Goal: Task Accomplishment & Management: Complete application form

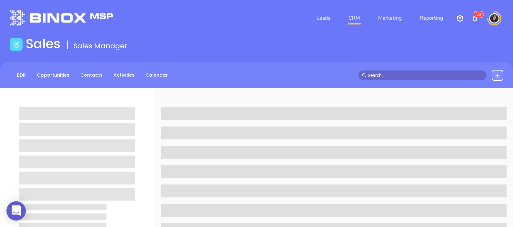
click at [399, 74] on input "text" at bounding box center [425, 75] width 115 height 7
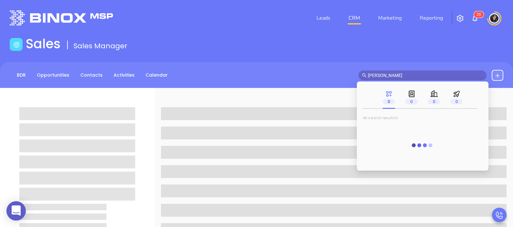
type input "[PERSON_NAME]"
click at [409, 58] on main "Sales Sales Manager BDR Opportunities Contacts Activities Calendar [PERSON_NAME…" at bounding box center [256, 204] width 513 height 336
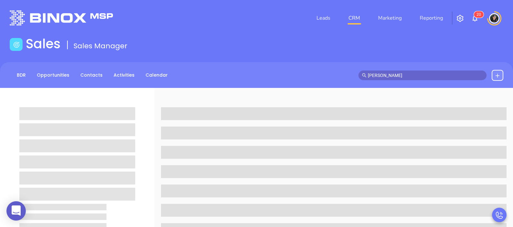
click at [405, 74] on input "[PERSON_NAME]" at bounding box center [425, 75] width 115 height 7
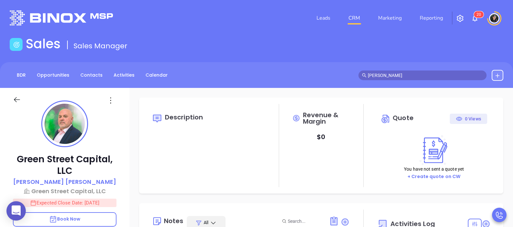
type input "[DATE]"
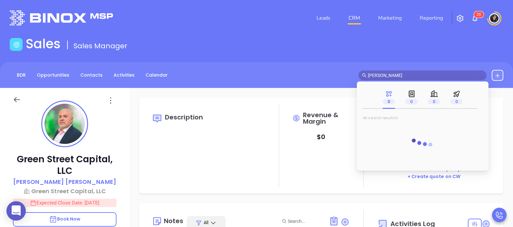
type input "[PERSON_NAME]"
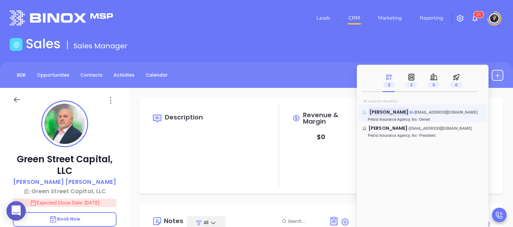
type input "[PERSON_NAME]"
click at [386, 112] on mark "[PERSON_NAME]" at bounding box center [388, 112] width 41 height 8
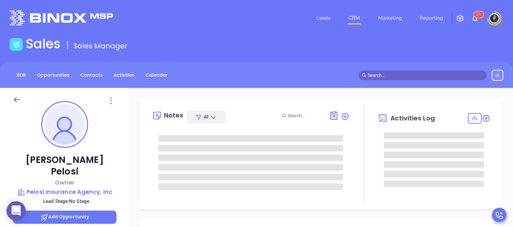
type input "[DATE]"
type input "[PERSON_NAME]"
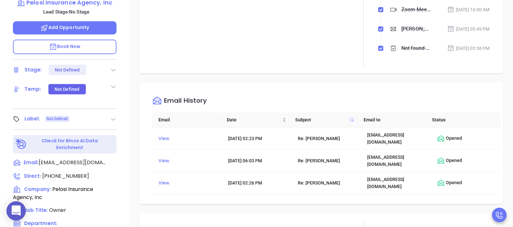
scroll to position [0, 0]
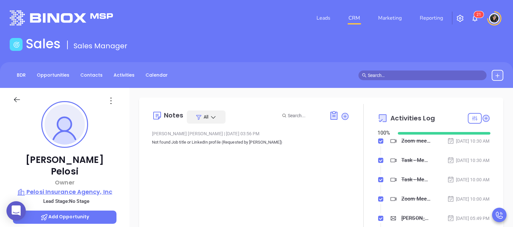
click at [66, 188] on p "Pelosi Insurance Agency, Inc" at bounding box center [64, 192] width 103 height 9
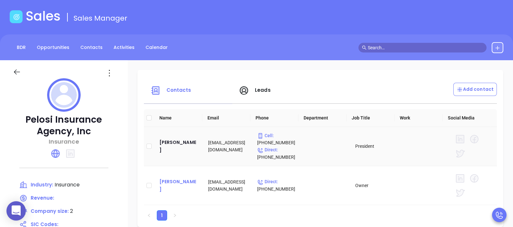
scroll to position [40, 0]
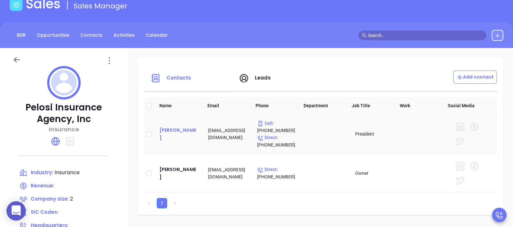
click at [167, 132] on div "[PERSON_NAME]" at bounding box center [178, 133] width 39 height 15
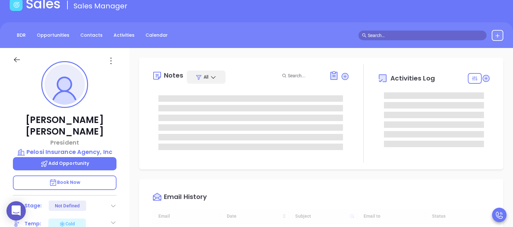
type input "[DATE]"
type input "[PERSON_NAME]"
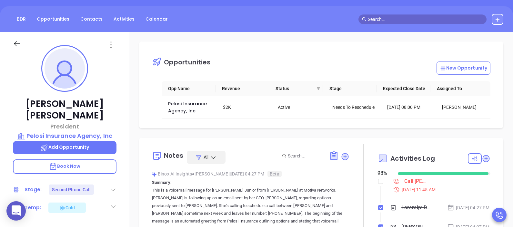
scroll to position [80, 0]
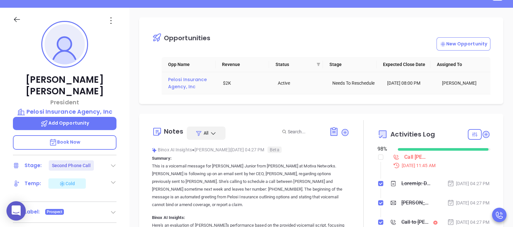
click at [187, 84] on span "Pelosi Insurance Agency, Inc" at bounding box center [188, 83] width 40 height 14
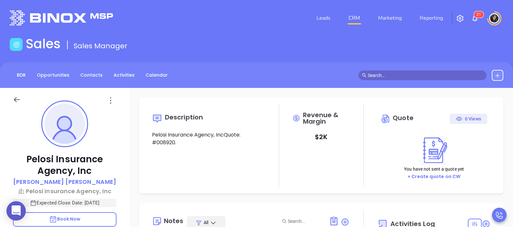
scroll to position [187, 0]
type input "[PERSON_NAME]"
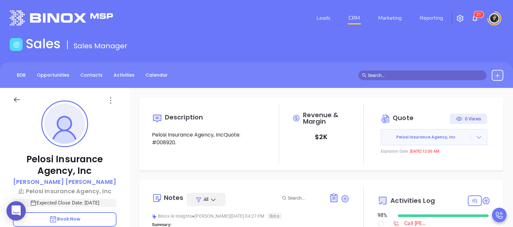
click at [420, 77] on input "text" at bounding box center [425, 75] width 115 height 7
click at [380, 44] on div "Sales Sales Manager" at bounding box center [256, 45] width 501 height 18
click at [392, 73] on input "[PERSON_NAME]" at bounding box center [425, 75] width 115 height 7
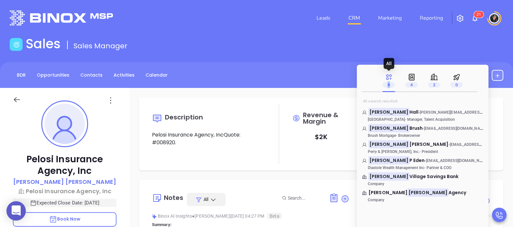
click at [392, 73] on div "6" at bounding box center [388, 80] width 12 height 15
drag, startPoint x: 392, startPoint y: 73, endPoint x: 389, endPoint y: 48, distance: 24.7
click at [389, 48] on div "Sales Sales Manager" at bounding box center [256, 45] width 501 height 18
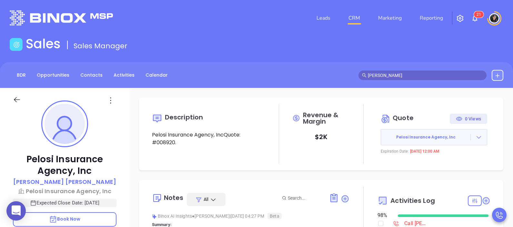
click at [376, 75] on input "[PERSON_NAME]" at bounding box center [425, 75] width 115 height 7
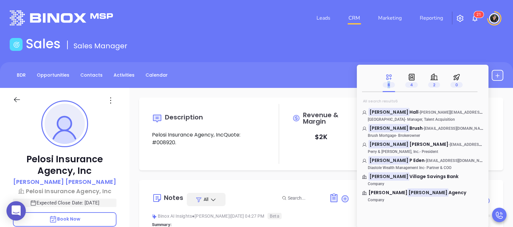
click at [376, 75] on div "6 4 2 0" at bounding box center [422, 80] width 129 height 23
drag, startPoint x: 376, startPoint y: 75, endPoint x: 368, endPoint y: 49, distance: 26.7
click at [343, 45] on div "Sales Sales Manager" at bounding box center [256, 45] width 501 height 18
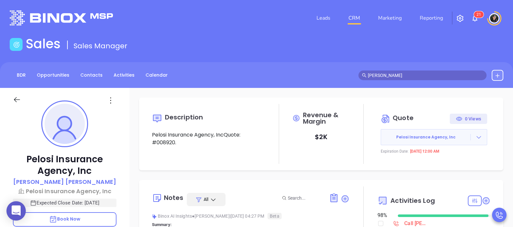
click at [404, 73] on input "[PERSON_NAME]" at bounding box center [425, 75] width 115 height 7
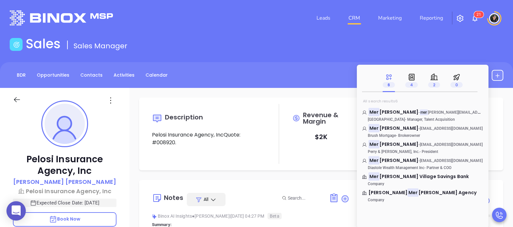
type input "m"
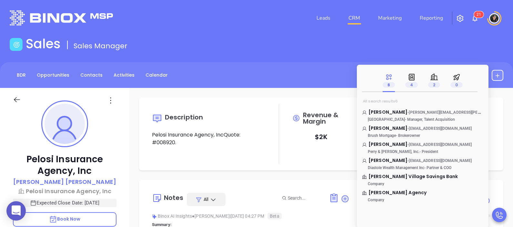
paste input "[PERSON_NAME][EMAIL_ADDRESS][DOMAIN_NAME]"
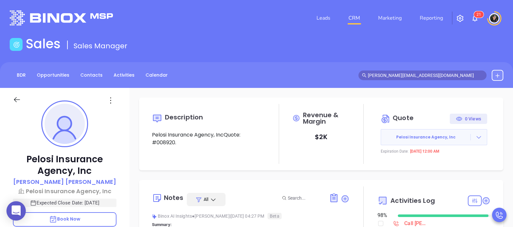
click at [367, 38] on div "Sales Sales Manager" at bounding box center [256, 45] width 501 height 18
click at [438, 73] on input "[PERSON_NAME][EMAIL_ADDRESS][DOMAIN_NAME]" at bounding box center [425, 75] width 115 height 7
click at [417, 41] on div "Sales Sales Manager" at bounding box center [256, 45] width 501 height 18
click at [421, 72] on input "[PERSON_NAME][EMAIL_ADDRESS][DOMAIN_NAME]" at bounding box center [425, 75] width 115 height 7
click at [0, 0] on div "0 0 0 0" at bounding box center [0, 0] width 0 height 0
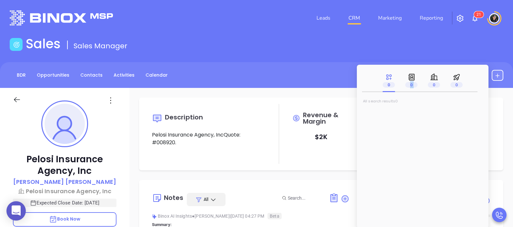
click at [421, 72] on div "0 0 0 0" at bounding box center [422, 80] width 80 height 23
drag, startPoint x: 421, startPoint y: 72, endPoint x: 416, endPoint y: 46, distance: 26.6
click at [416, 46] on div "Sales Sales Manager" at bounding box center [256, 45] width 501 height 18
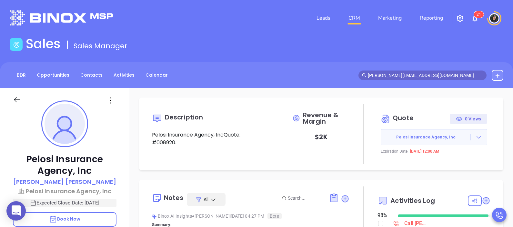
click at [420, 74] on input "[PERSON_NAME][EMAIL_ADDRESS][DOMAIN_NAME]" at bounding box center [425, 75] width 115 height 7
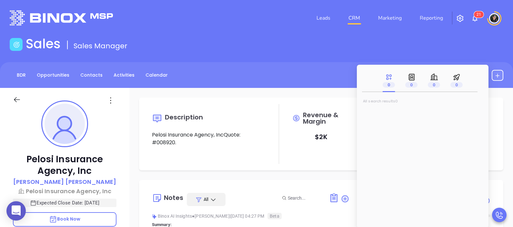
type input "m"
click at [361, 16] on link "CRM" at bounding box center [354, 18] width 17 height 13
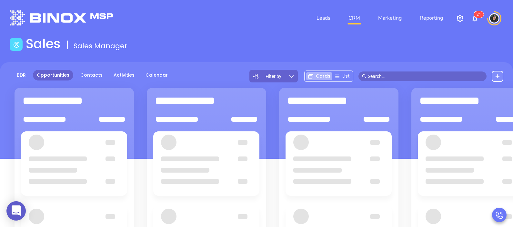
click at [385, 75] on input "text" at bounding box center [425, 76] width 115 height 7
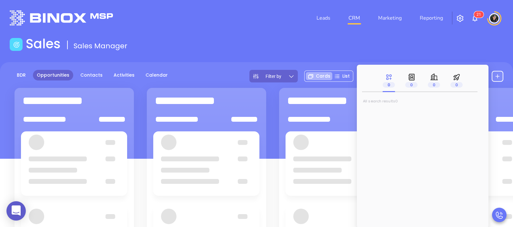
paste input "[PERSON_NAME][EMAIL_ADDRESS][DOMAIN_NAME]"
click at [410, 46] on div "Sales Sales Manager" at bounding box center [256, 45] width 501 height 18
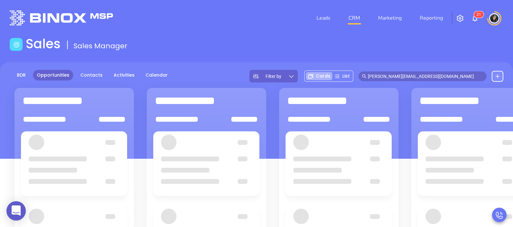
click at [424, 77] on input "[PERSON_NAME][EMAIL_ADDRESS][DOMAIN_NAME]" at bounding box center [425, 76] width 115 height 7
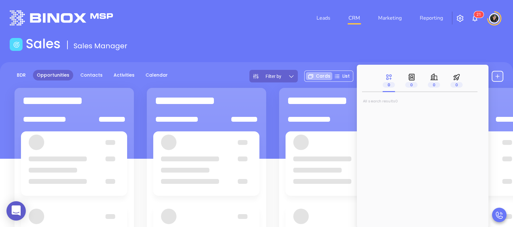
click at [400, 49] on div "Sales Sales Manager" at bounding box center [256, 45] width 501 height 18
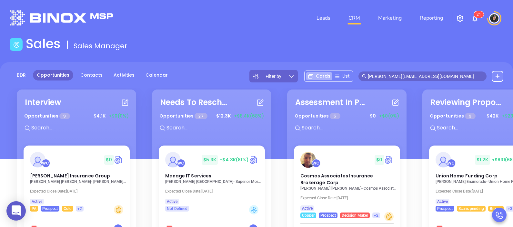
click at [427, 77] on input "[PERSON_NAME][EMAIL_ADDRESS][DOMAIN_NAME]" at bounding box center [425, 76] width 115 height 7
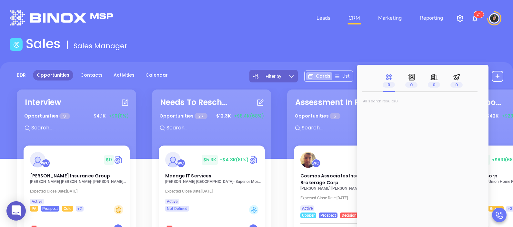
click at [334, 44] on div "Sales Sales Manager" at bounding box center [256, 45] width 501 height 18
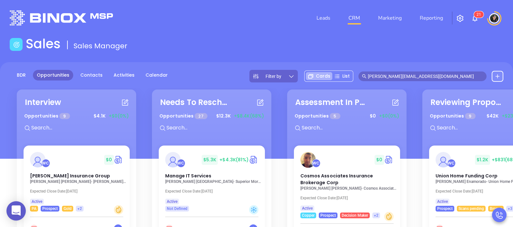
click at [410, 72] on span "[PERSON_NAME][EMAIL_ADDRESS][DOMAIN_NAME]" at bounding box center [422, 77] width 128 height 10
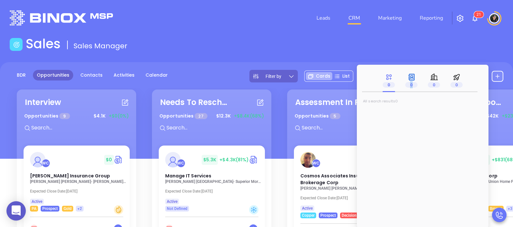
click at [410, 72] on div "0" at bounding box center [411, 80] width 12 height 23
drag, startPoint x: 410, startPoint y: 72, endPoint x: 376, endPoint y: 55, distance: 38.6
click at [376, 55] on main "Sales Sales Manager BDR Opportunities Contacts Activities Calendar Filter by Ca…" at bounding box center [256, 175] width 513 height 279
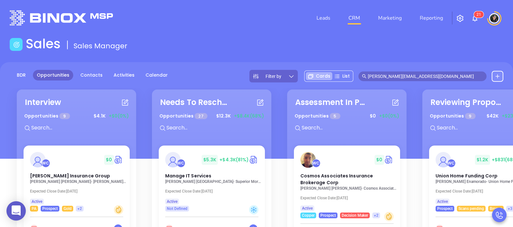
click at [415, 71] on div "Filter by Cards List [PERSON_NAME][EMAIL_ADDRESS][DOMAIN_NAME]" at bounding box center [376, 76] width 254 height 13
click at [417, 75] on input "[PERSON_NAME][EMAIL_ADDRESS][DOMAIN_NAME]" at bounding box center [425, 76] width 115 height 7
click at [0, 0] on div "0" at bounding box center [0, 0] width 0 height 0
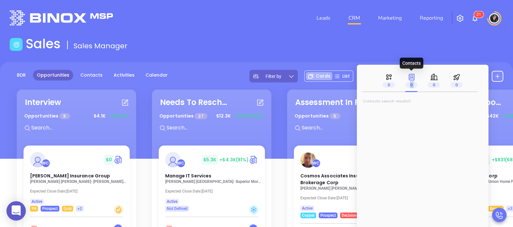
click at [417, 75] on div "0" at bounding box center [411, 80] width 12 height 15
drag, startPoint x: 417, startPoint y: 75, endPoint x: 369, endPoint y: 49, distance: 54.2
click at [369, 49] on div "Sales Sales Manager" at bounding box center [256, 45] width 501 height 18
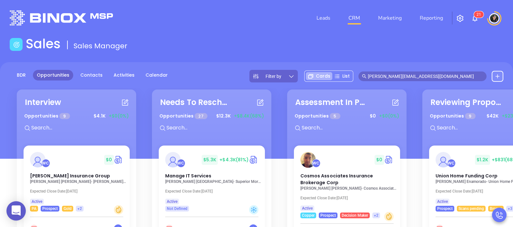
click at [418, 74] on input "[PERSON_NAME][EMAIL_ADDRESS][DOMAIN_NAME]" at bounding box center [425, 76] width 115 height 7
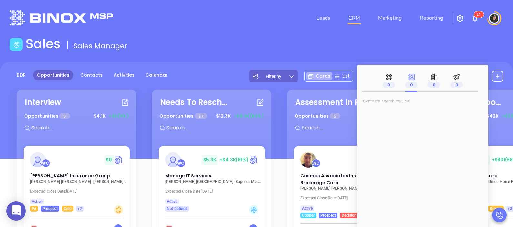
type input "j"
paste input "[PERSON_NAME][EMAIL_ADDRESS][DOMAIN_NAME]"
type input "[PERSON_NAME][EMAIL_ADDRESS][DOMAIN_NAME]"
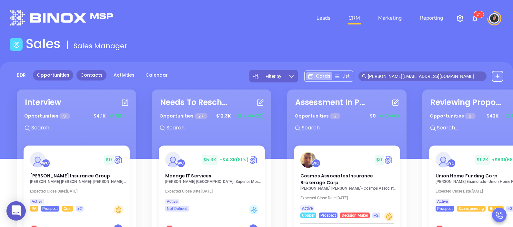
click at [99, 76] on link "Contacts" at bounding box center [91, 75] width 30 height 11
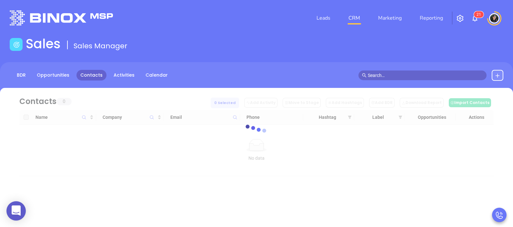
click at [240, 55] on main "Sales Sales Manager BDR Opportunities Contacts Activities Calendar Call Now Cal…" at bounding box center [256, 117] width 513 height 163
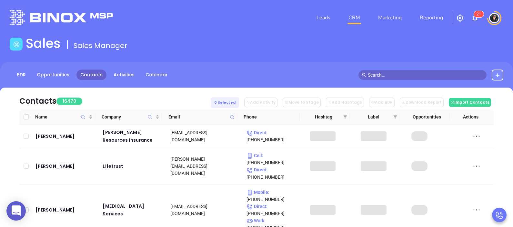
scroll to position [40, 0]
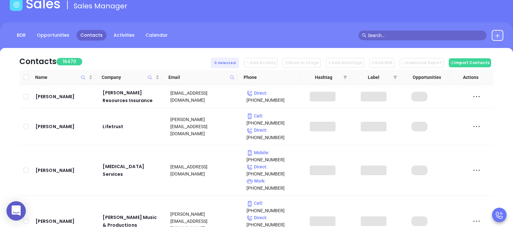
click at [228, 77] on div "Email" at bounding box center [201, 77] width 66 height 7
click at [233, 77] on icon at bounding box center [232, 77] width 5 height 5
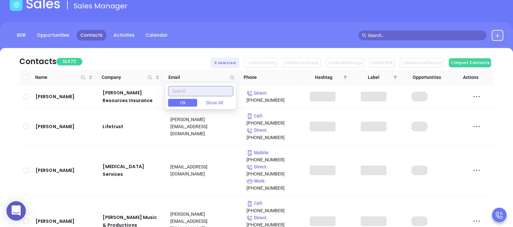
paste input "[PERSON_NAME][EMAIL_ADDRESS][DOMAIN_NAME]"
type input "[PERSON_NAME][EMAIL_ADDRESS][DOMAIN_NAME]"
click at [194, 100] on button "Ok" at bounding box center [182, 103] width 29 height 8
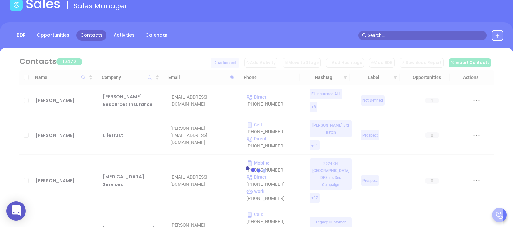
scroll to position [0, 0]
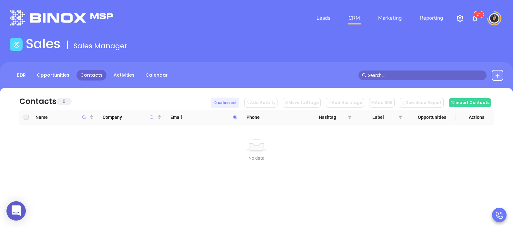
click at [252, 66] on div "BDR Opportunities Contacts Activities Calendar" at bounding box center [256, 78] width 513 height 32
click at [408, 71] on span at bounding box center [422, 76] width 128 height 10
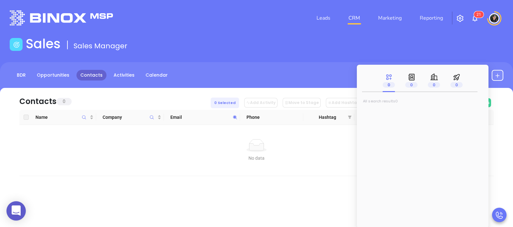
paste input "[PERSON_NAME] Life & Health"
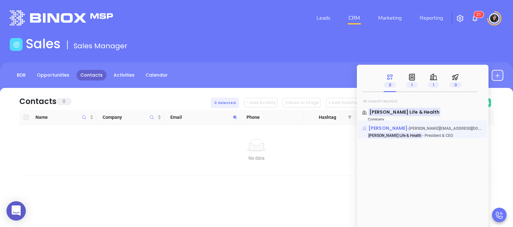
type input "[PERSON_NAME] Life & Health"
click at [382, 126] on span "[PERSON_NAME]" at bounding box center [387, 128] width 39 height 6
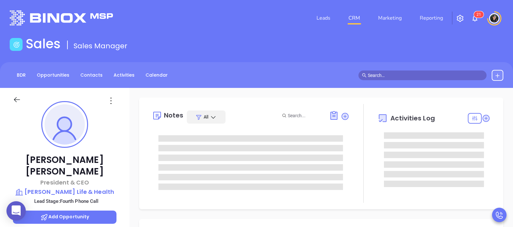
type input "[DATE]"
type input "[PERSON_NAME]"
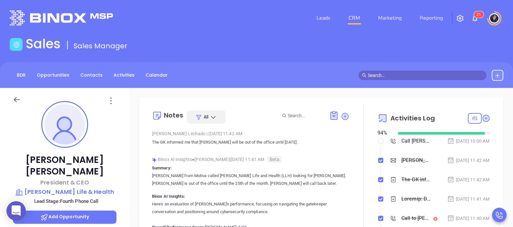
click at [356, 13] on link "CRM" at bounding box center [354, 18] width 17 height 13
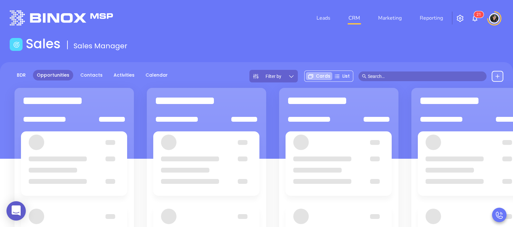
click at [305, 47] on div "Sales Sales Manager" at bounding box center [256, 45] width 501 height 18
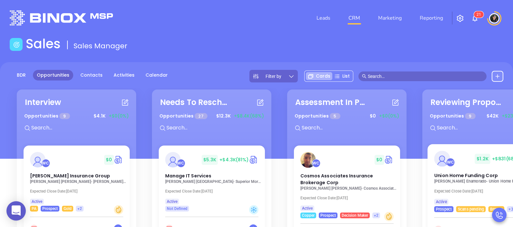
click at [480, 187] on div "WC $ 1.2K +$831 (68%) Union Home Funding Corp [PERSON_NAME] - Union Home Fundin…" at bounding box center [481, 178] width 109 height 68
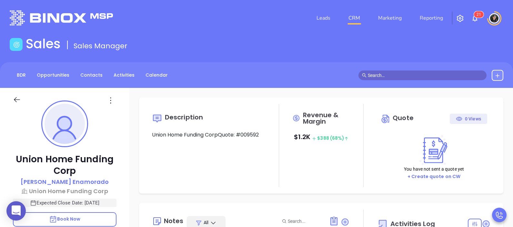
type input "[DATE]"
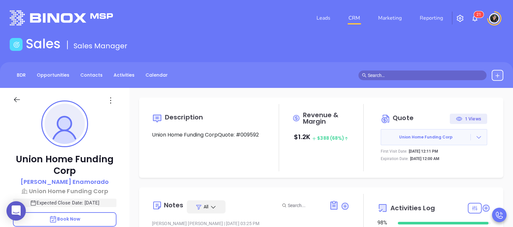
type input "[PERSON_NAME]"
